Goal: Transaction & Acquisition: Obtain resource

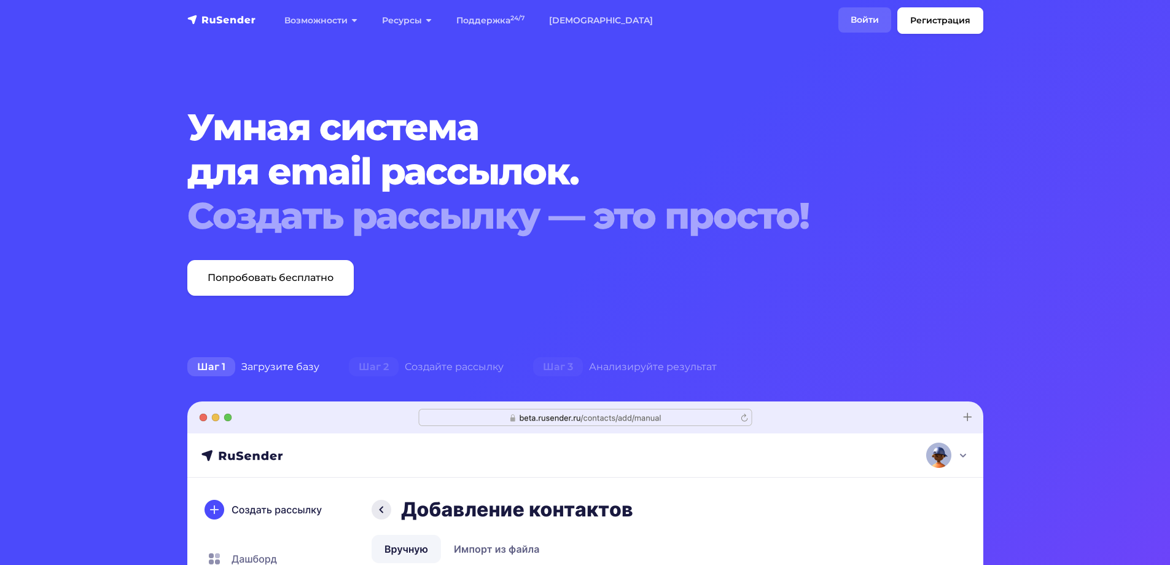
click at [863, 22] on link "Войти" at bounding box center [865, 19] width 53 height 25
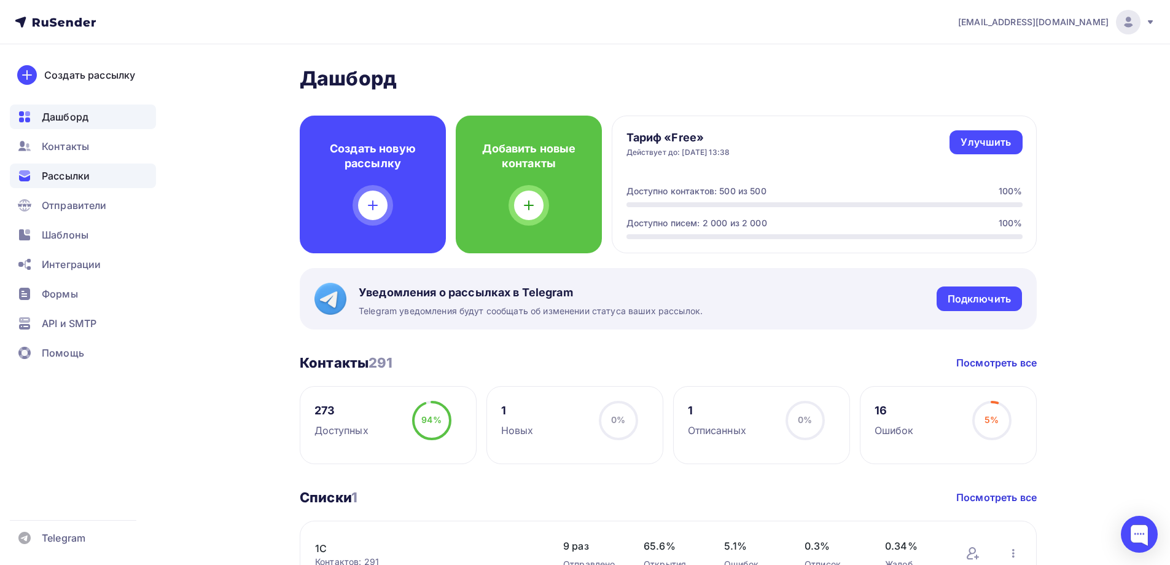
click at [61, 179] on span "Рассылки" at bounding box center [66, 175] width 48 height 15
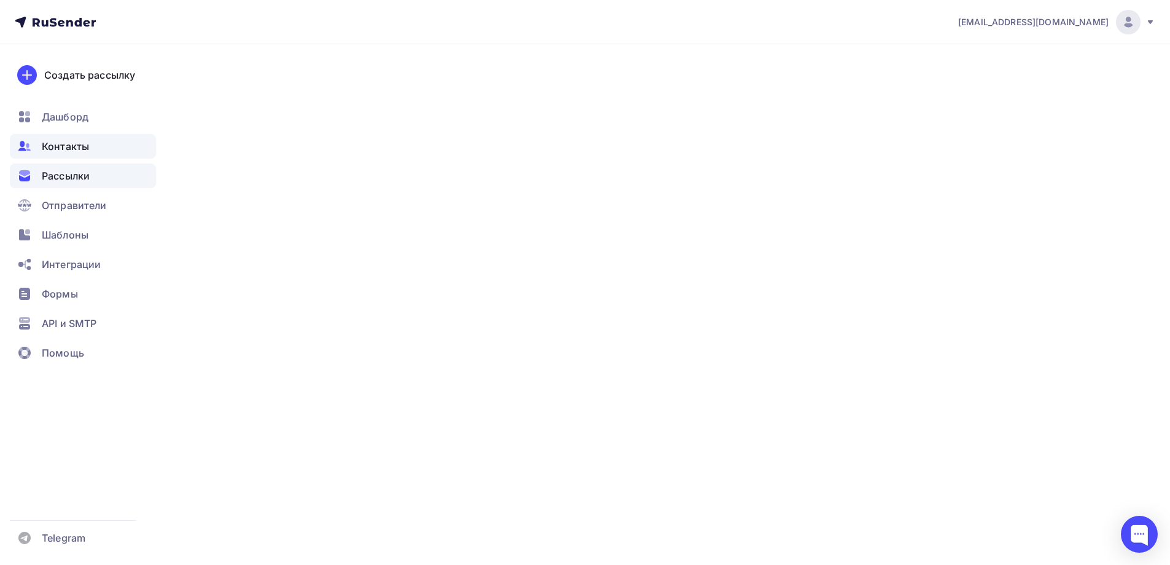
click at [62, 151] on span "Контакты" at bounding box center [65, 146] width 47 height 15
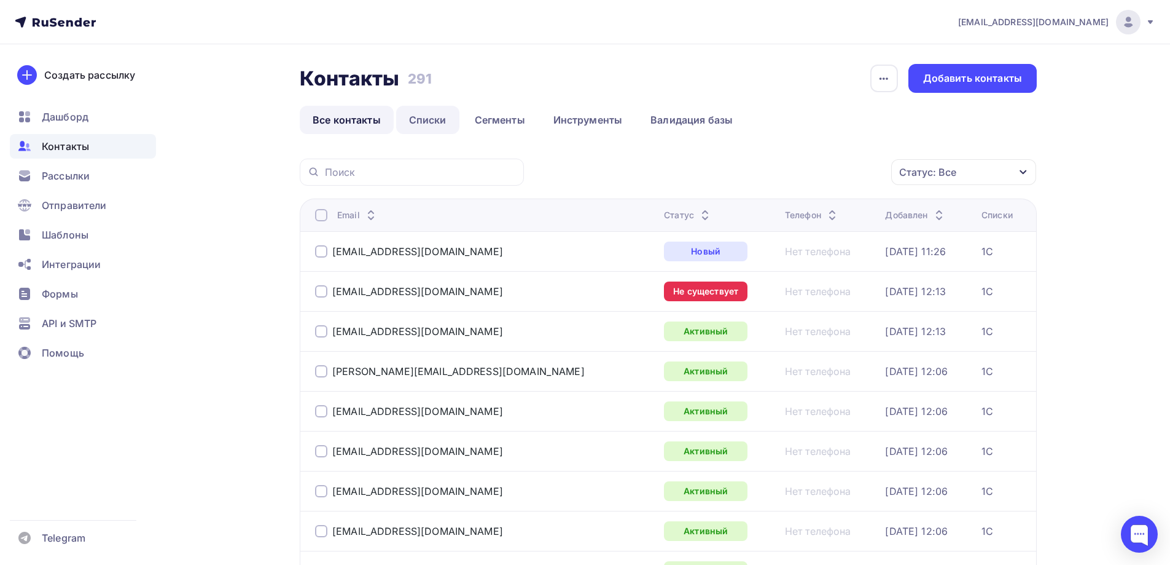
click at [429, 122] on link "Списки" at bounding box center [427, 120] width 63 height 28
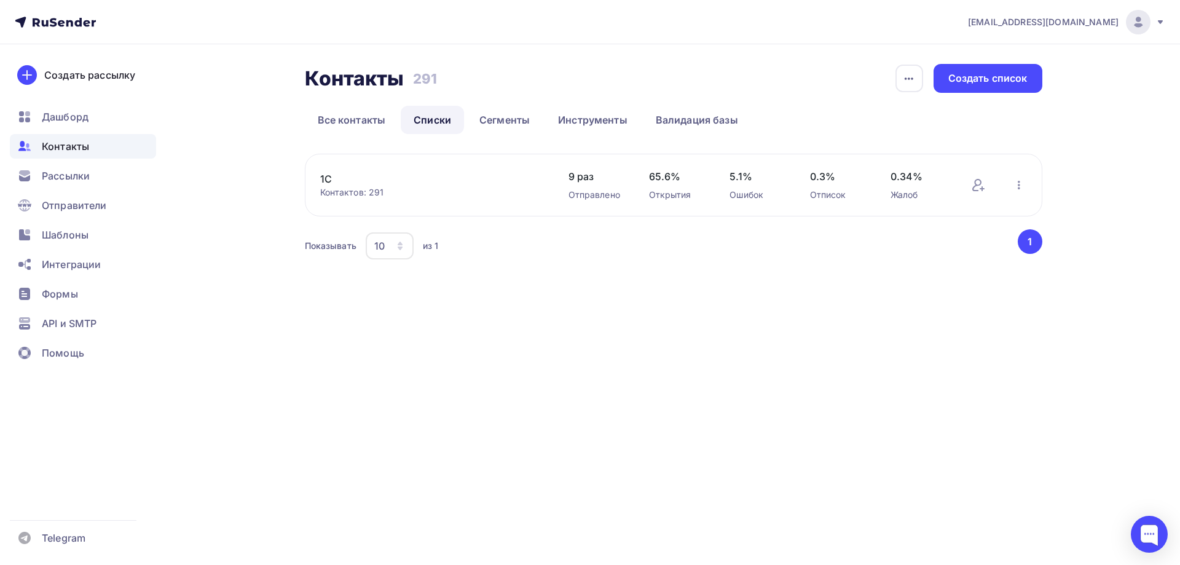
click at [328, 181] on link "1С" at bounding box center [424, 178] width 209 height 15
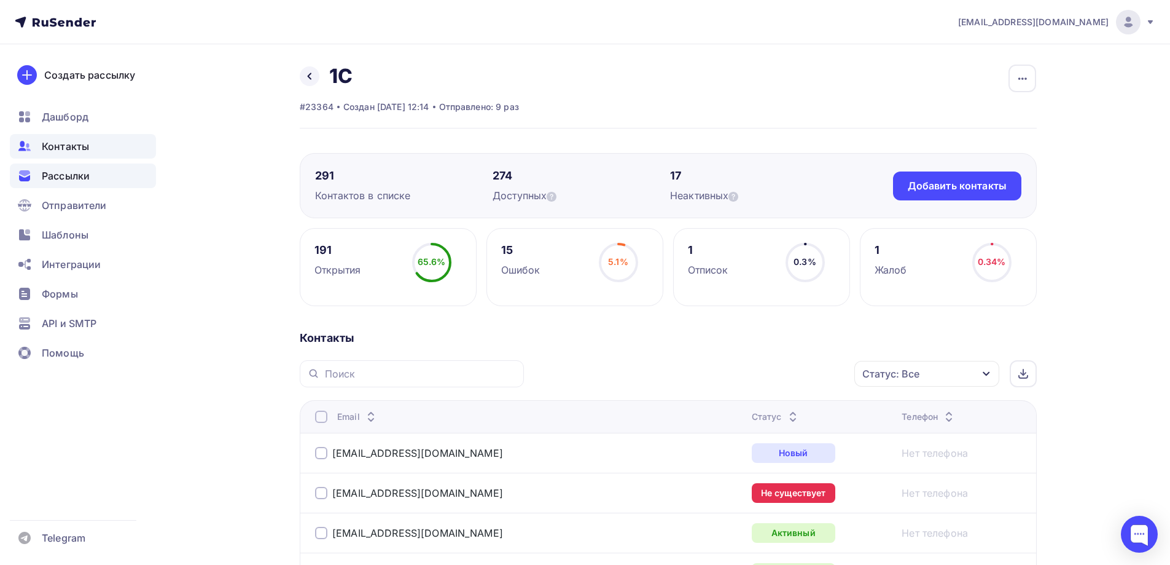
click at [95, 175] on div "Рассылки" at bounding box center [83, 175] width 146 height 25
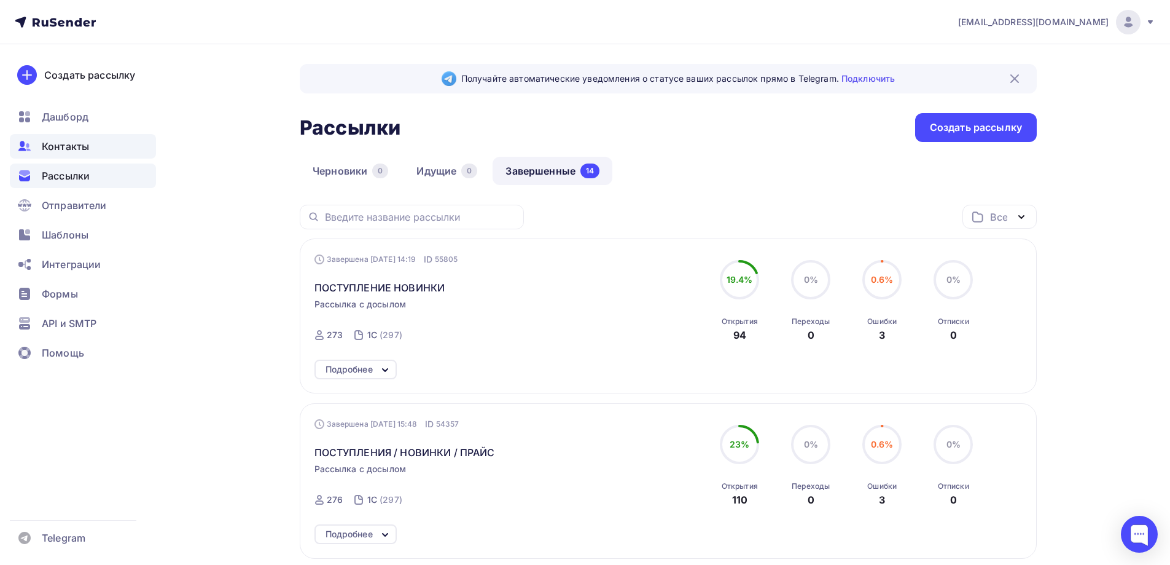
click at [82, 143] on span "Контакты" at bounding box center [65, 146] width 47 height 15
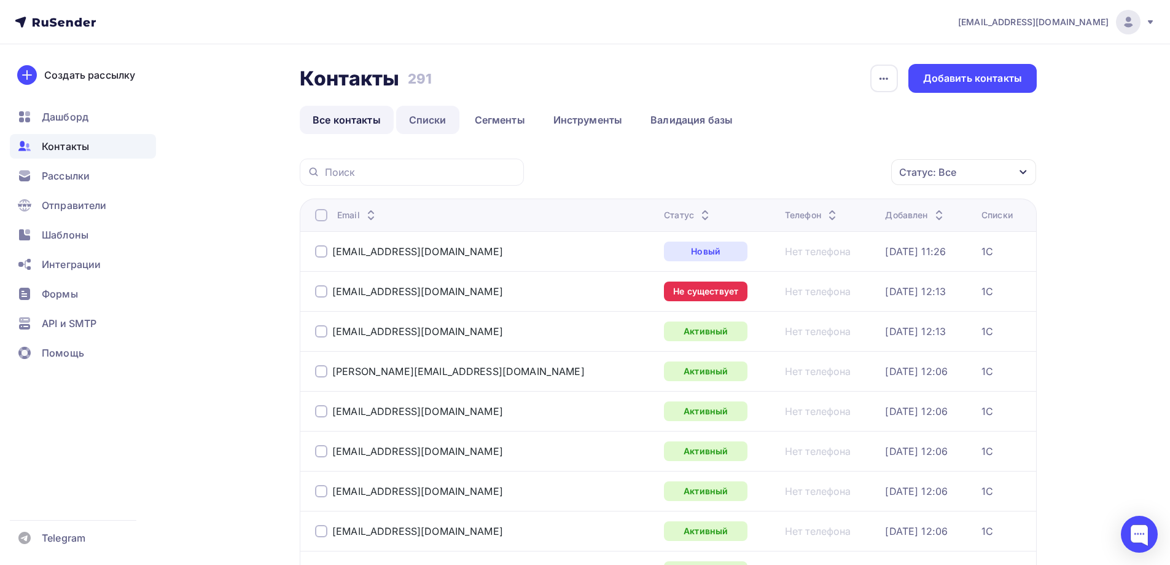
click at [428, 122] on link "Списки" at bounding box center [427, 120] width 63 height 28
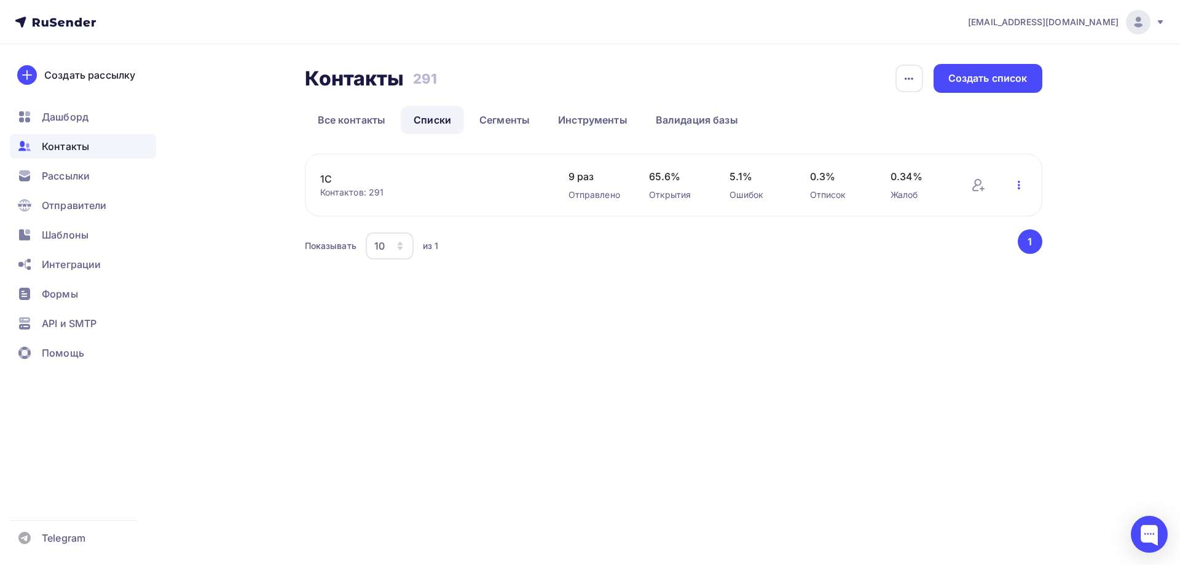
click at [1022, 185] on icon "button" at bounding box center [1018, 185] width 15 height 15
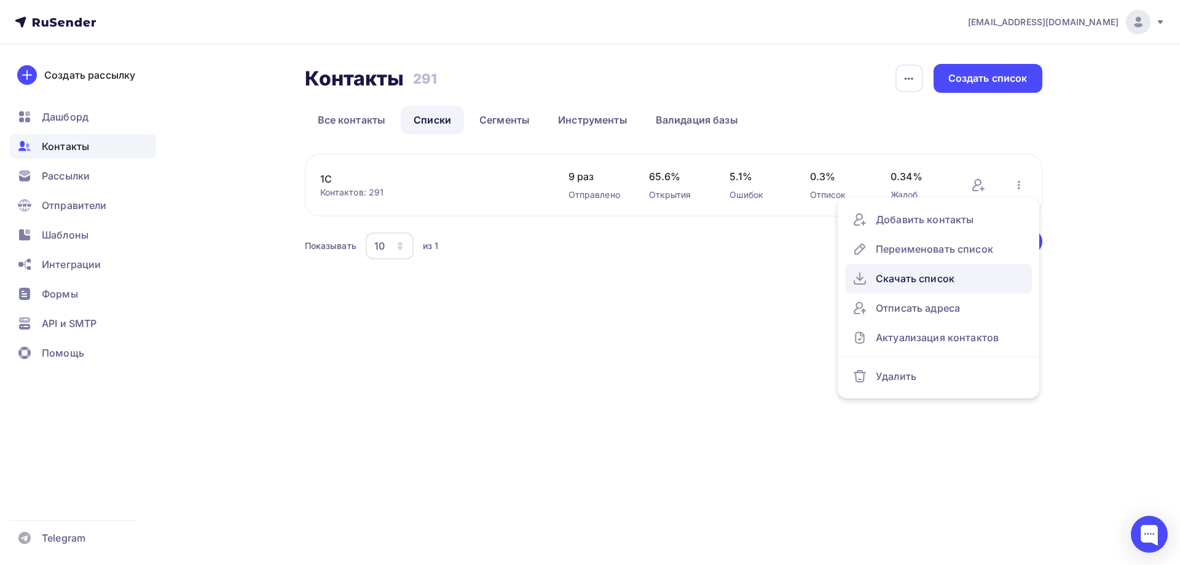
click at [919, 275] on div "Скачать список" at bounding box center [938, 278] width 172 height 20
